Goal: Task Accomplishment & Management: Manage account settings

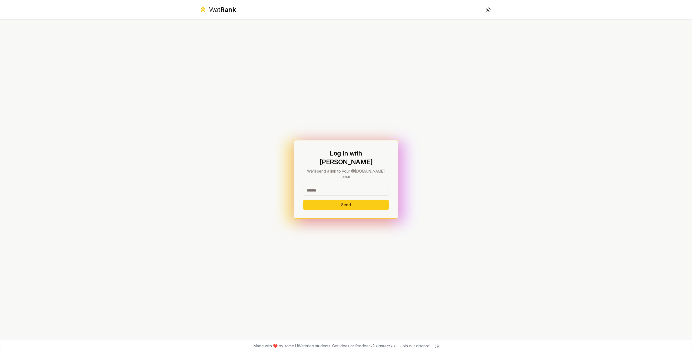
click at [322, 186] on input at bounding box center [346, 191] width 86 height 10
type input "*******"
click at [327, 200] on button "Send" at bounding box center [346, 205] width 86 height 10
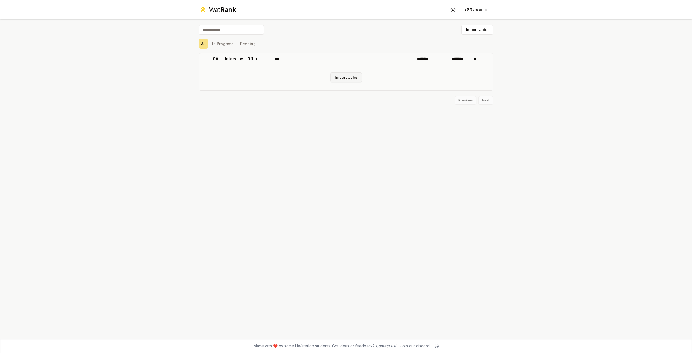
click at [347, 78] on button "Import Jobs" at bounding box center [346, 77] width 32 height 10
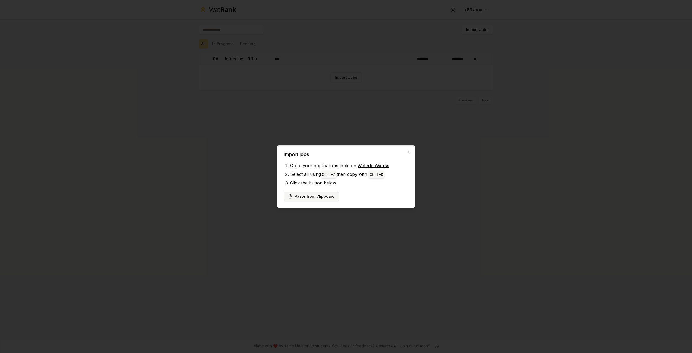
click at [315, 195] on button "Paste from Clipboard" at bounding box center [311, 196] width 56 height 10
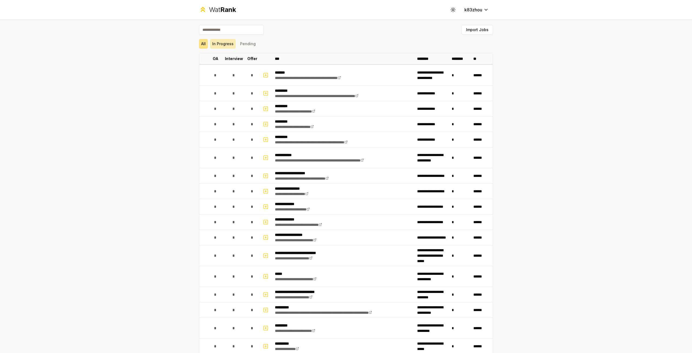
click at [224, 44] on button "In Progress" at bounding box center [223, 44] width 26 height 10
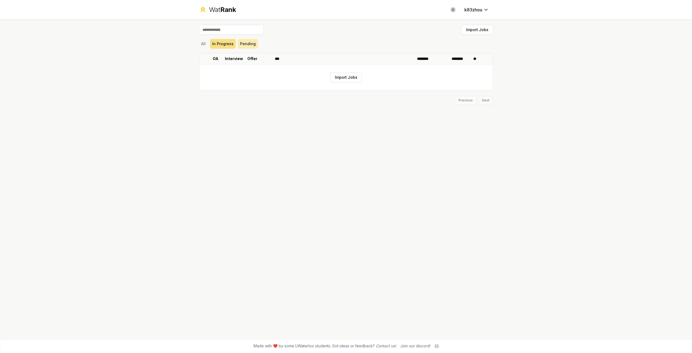
click at [246, 43] on button "Pending" at bounding box center [248, 44] width 20 height 10
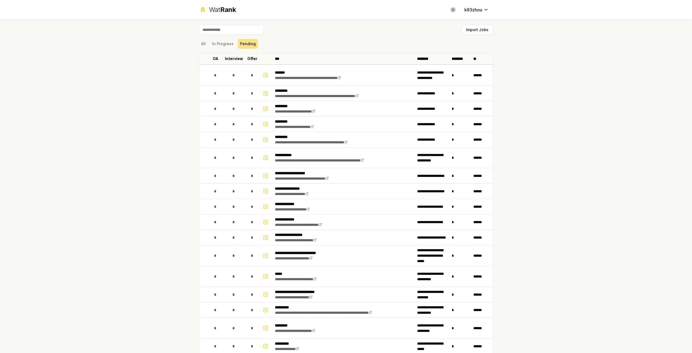
click at [230, 29] on input at bounding box center [231, 30] width 65 height 10
drag, startPoint x: 138, startPoint y: 81, endPoint x: 142, endPoint y: 80, distance: 3.6
click at [140, 81] on div "**********" at bounding box center [346, 176] width 692 height 353
click at [199, 42] on button "All" at bounding box center [203, 44] width 9 height 10
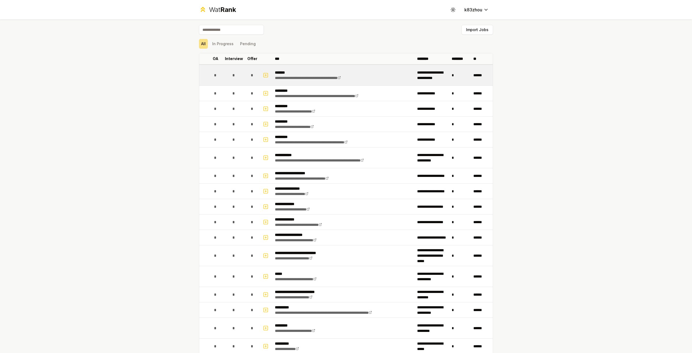
click at [237, 75] on td "*" at bounding box center [234, 75] width 22 height 21
click at [266, 75] on icon "button" at bounding box center [266, 75] width 0 height 2
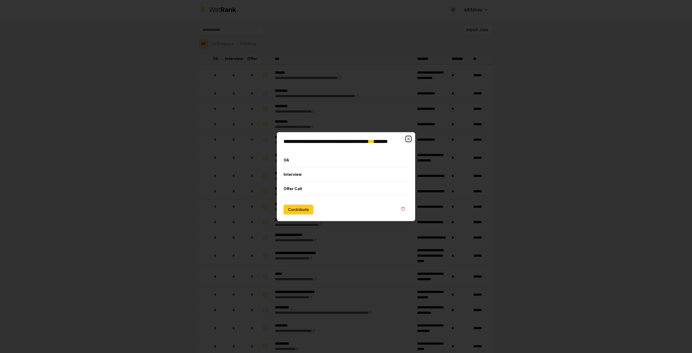
click at [406, 138] on icon "button" at bounding box center [408, 138] width 4 height 4
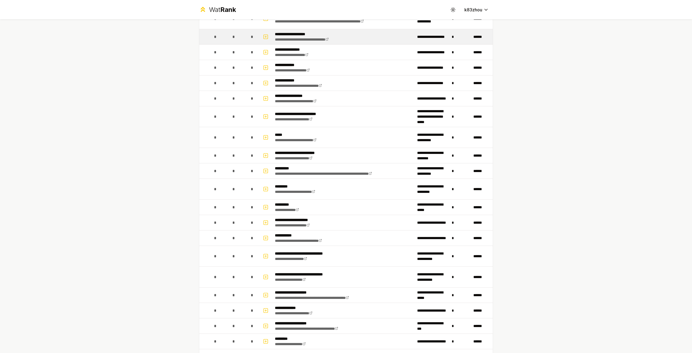
scroll to position [162, 0]
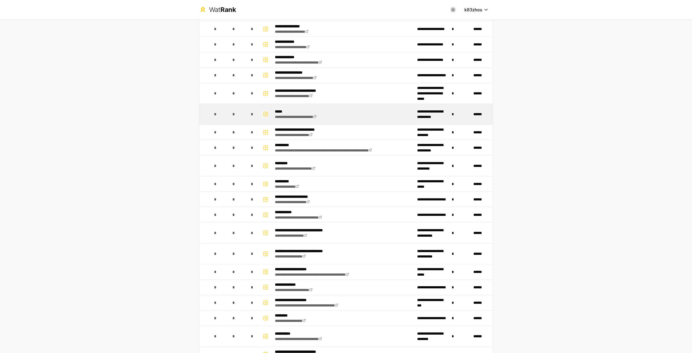
click at [266, 114] on icon "button" at bounding box center [266, 114] width 0 height 2
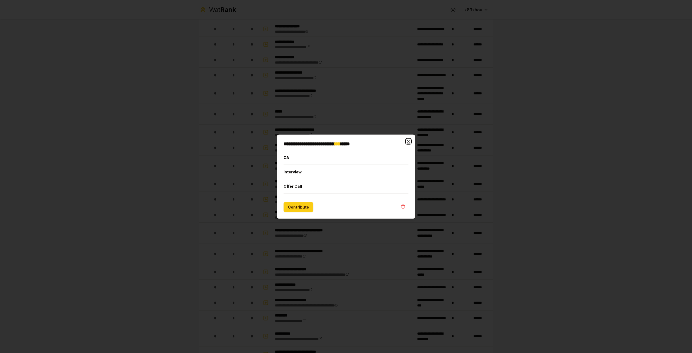
click at [409, 141] on icon "button" at bounding box center [408, 141] width 4 height 4
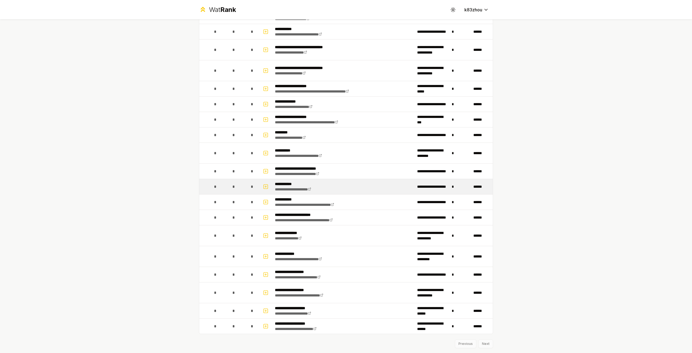
scroll to position [360, 0]
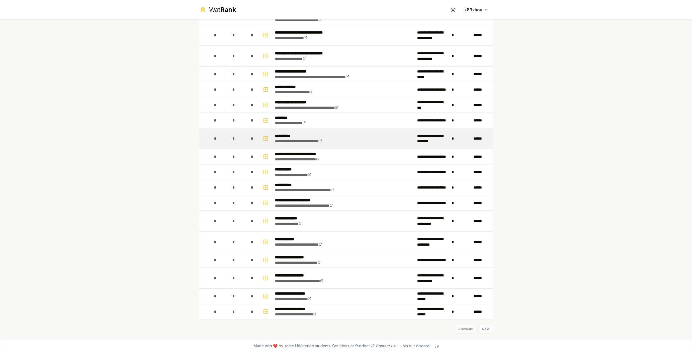
click at [310, 138] on div "**********" at bounding box center [307, 138] width 65 height 11
click at [283, 140] on link "**********" at bounding box center [298, 141] width 47 height 4
click at [263, 138] on icon "button" at bounding box center [265, 138] width 5 height 6
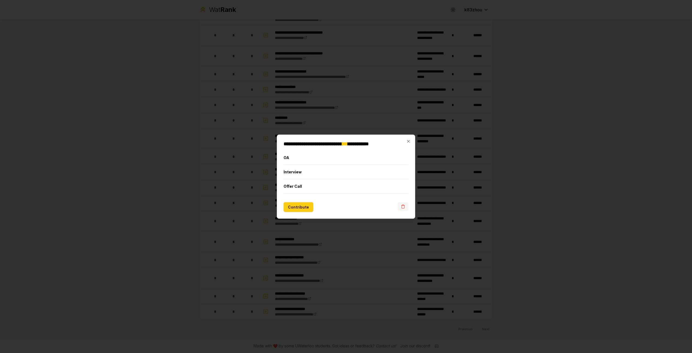
click at [403, 206] on icon "button" at bounding box center [403, 206] width 4 height 4
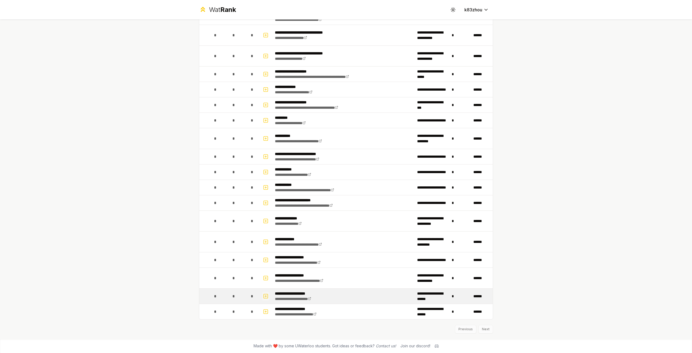
click at [265, 296] on icon "button" at bounding box center [265, 296] width 5 height 6
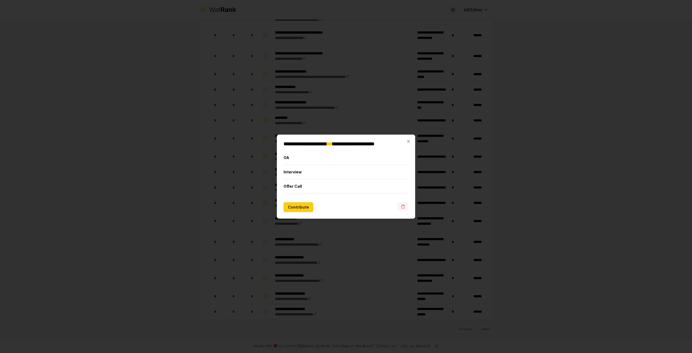
click at [404, 206] on icon "button" at bounding box center [403, 206] width 4 height 4
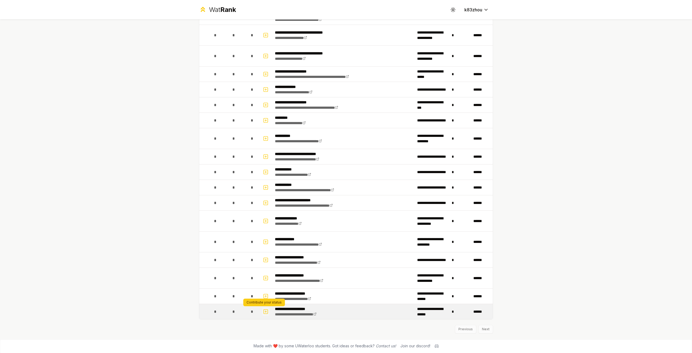
click at [263, 312] on icon "button" at bounding box center [265, 311] width 5 height 6
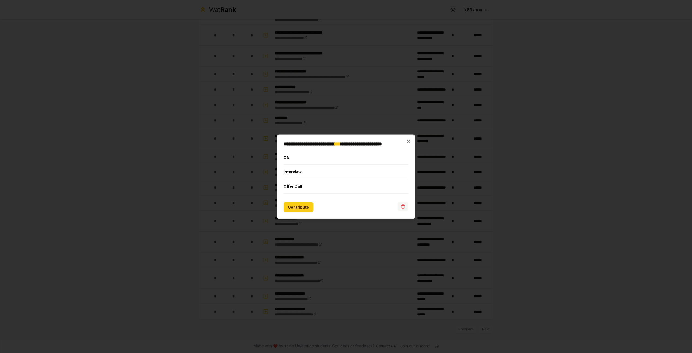
click at [403, 208] on icon "button" at bounding box center [402, 206] width 2 height 3
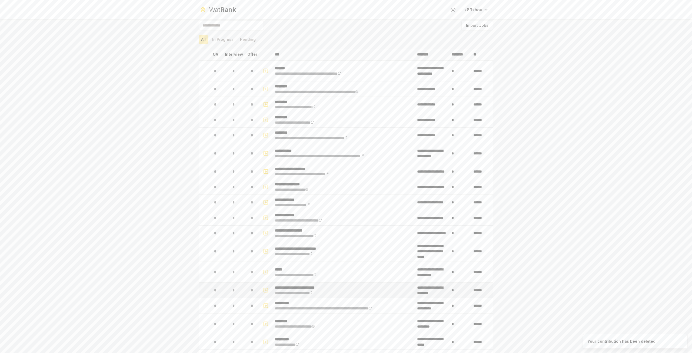
scroll to position [0, 0]
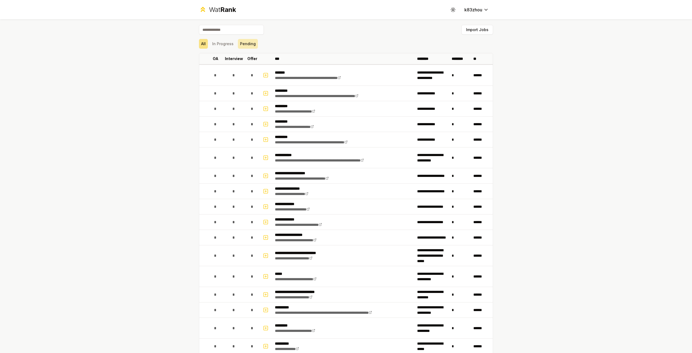
drag, startPoint x: 233, startPoint y: 43, endPoint x: 236, endPoint y: 43, distance: 3.5
click at [233, 43] on div "All In Progress Pending" at bounding box center [346, 44] width 294 height 10
click at [242, 43] on button "Pending" at bounding box center [248, 44] width 20 height 10
click at [231, 43] on button "In Progress" at bounding box center [223, 44] width 26 height 10
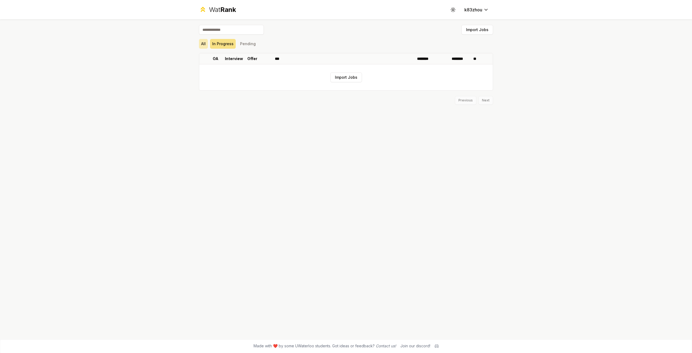
click at [202, 41] on button "All" at bounding box center [203, 44] width 9 height 10
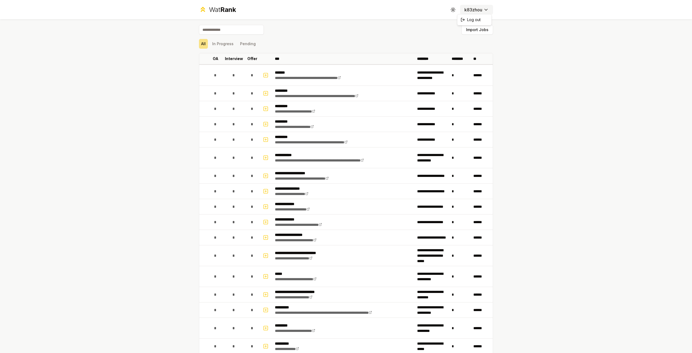
click at [484, 8] on html "**********" at bounding box center [346, 176] width 692 height 353
click at [413, 40] on html "**********" at bounding box center [346, 176] width 692 height 353
click at [450, 10] on icon at bounding box center [452, 9] width 5 height 5
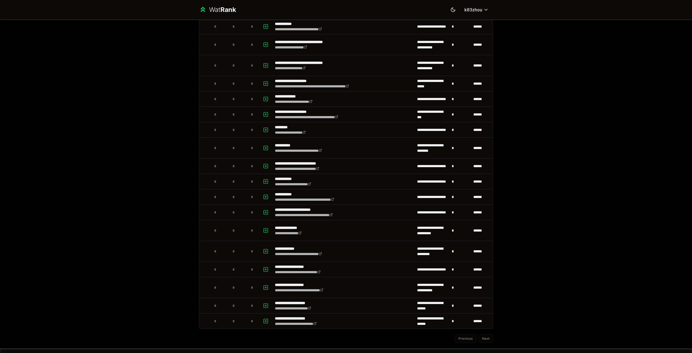
scroll to position [360, 0]
